Goal: Task Accomplishment & Management: Manage account settings

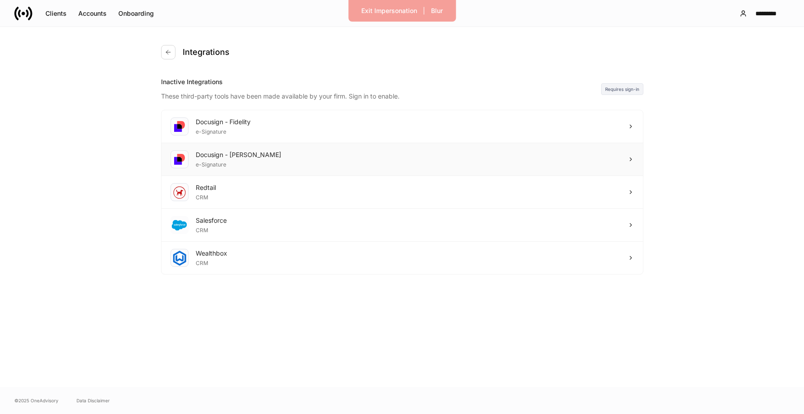
click at [340, 157] on div "Docusign - [PERSON_NAME] e-Signature" at bounding box center [402, 159] width 481 height 33
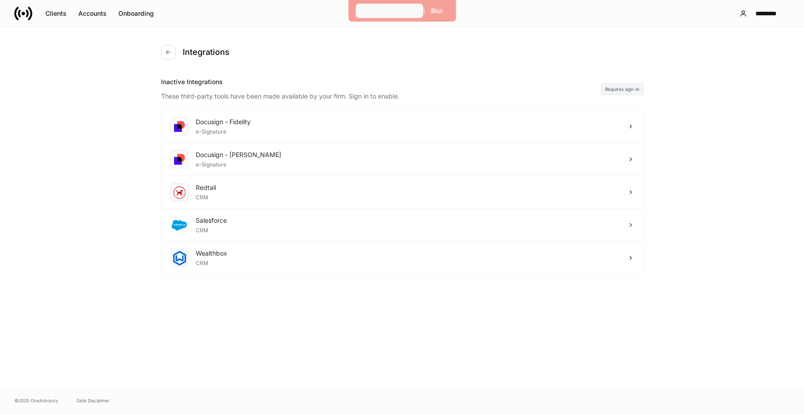
click at [398, 9] on div "Exit Impersonation" at bounding box center [389, 10] width 56 height 9
